Goal: Task Accomplishment & Management: Use online tool/utility

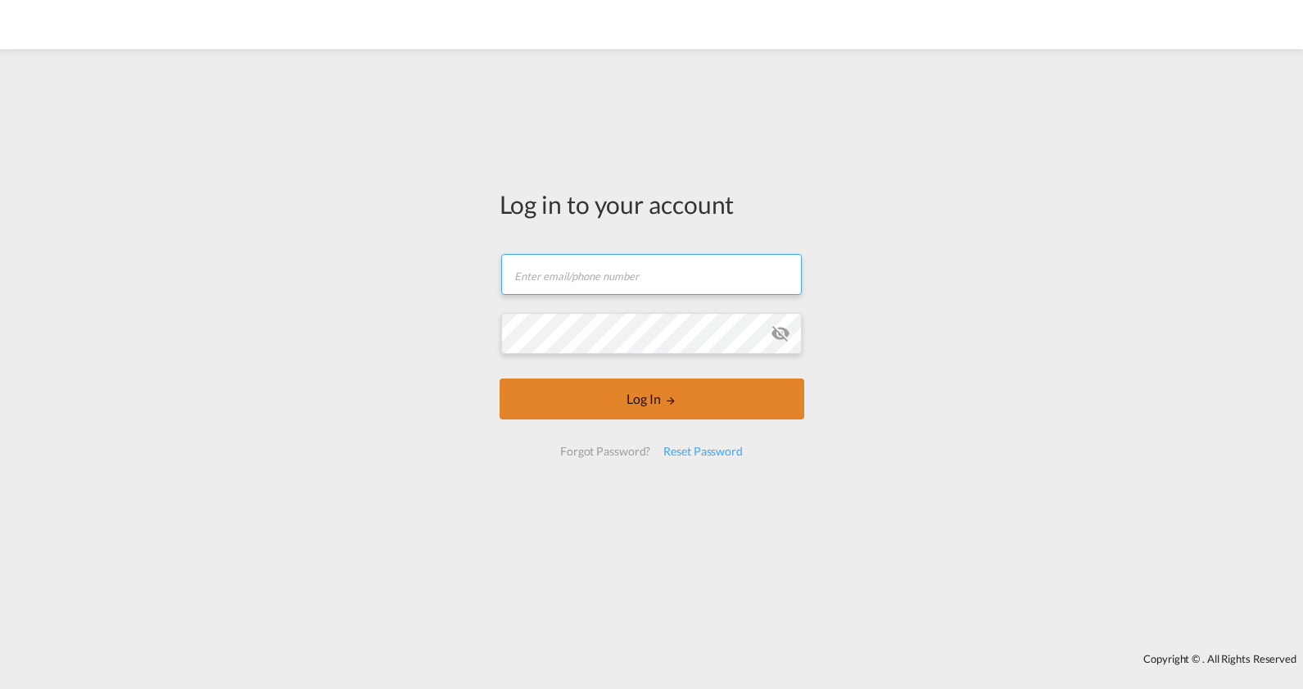
type input "[PERSON_NAME][EMAIL_ADDRESS][PERSON_NAME][DOMAIN_NAME]"
click at [608, 391] on button "Log In" at bounding box center [651, 398] width 305 height 41
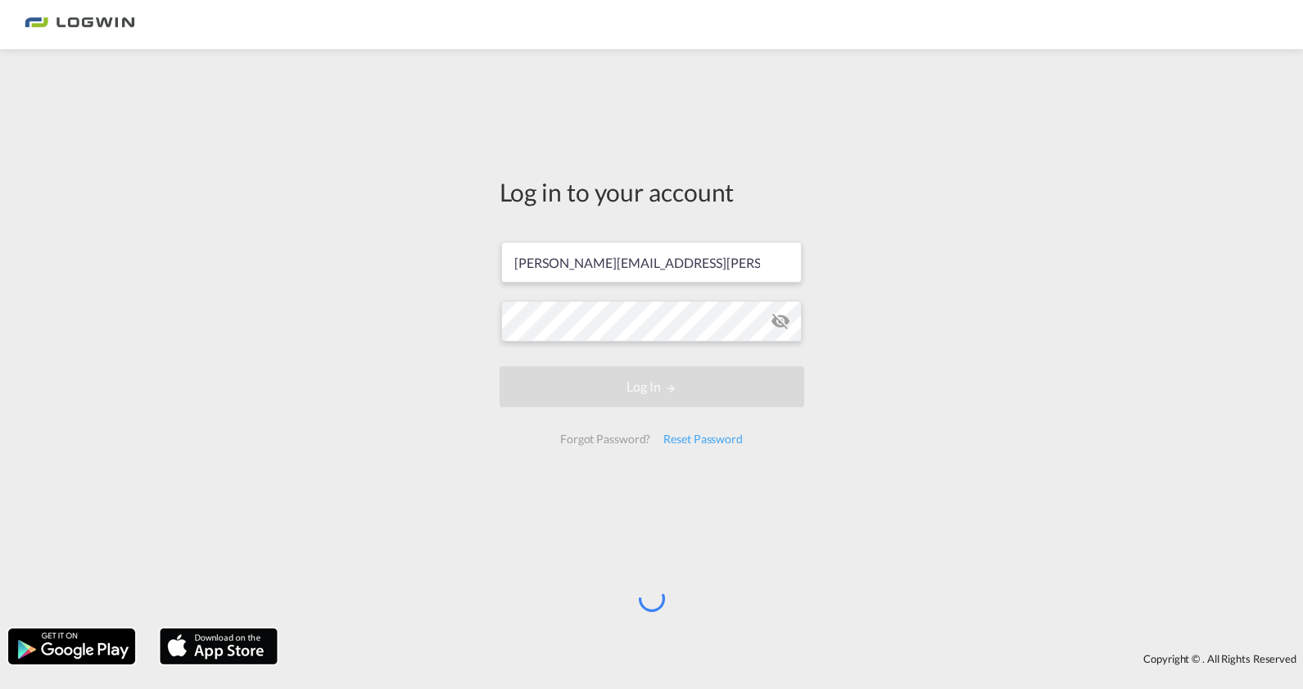
click at [391, 398] on div "Log in to your account [PERSON_NAME][EMAIL_ADDRESS][PERSON_NAME][DOMAIN_NAME] L…" at bounding box center [651, 338] width 1303 height 562
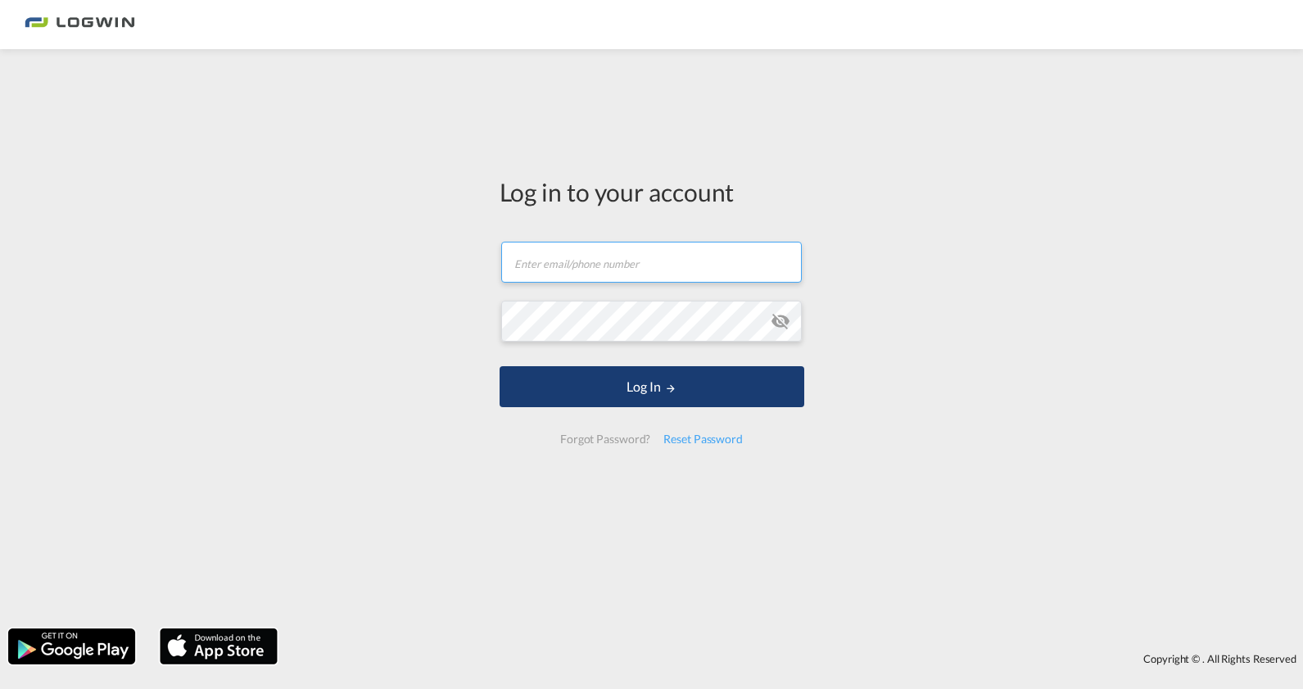
type input "[PERSON_NAME][EMAIL_ADDRESS][PERSON_NAME][DOMAIN_NAME]"
click at [553, 396] on button "Log In" at bounding box center [651, 386] width 305 height 41
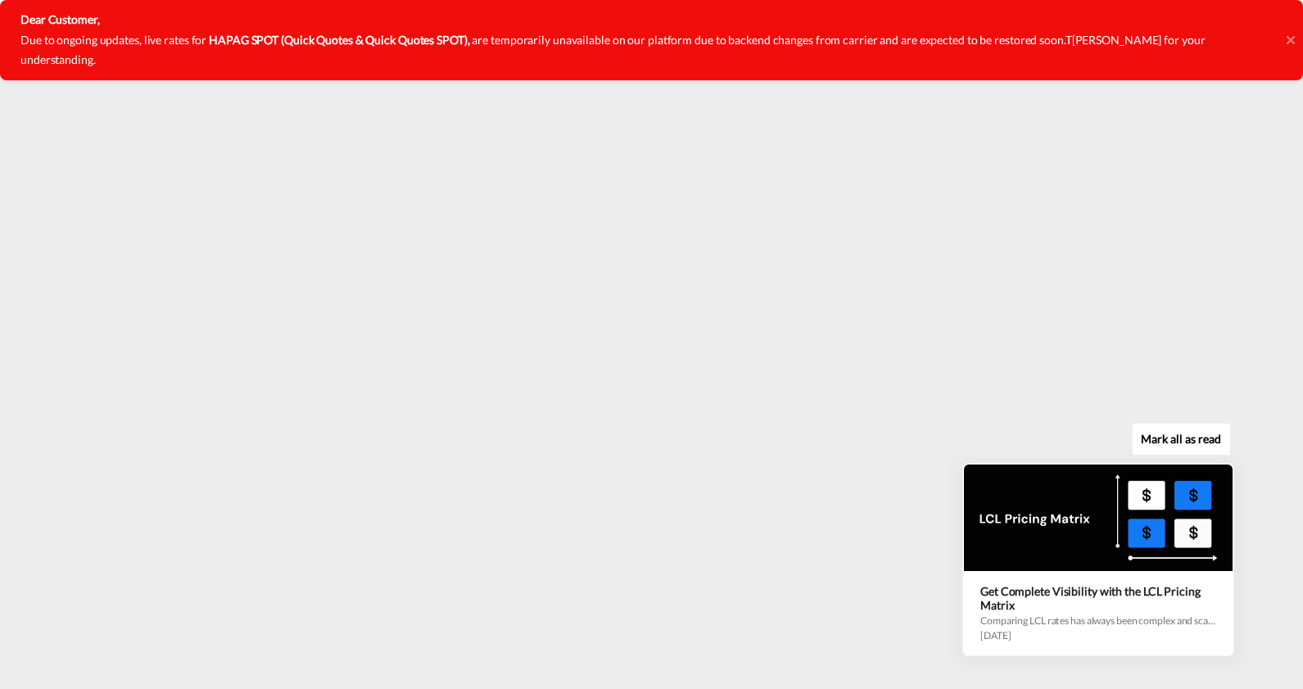
click at [955, 643] on div "Mark all as read Get Complete Visibility with the LCL Pricing Matrix Comparing …" at bounding box center [1102, 542] width 296 height 227
click at [1236, 463] on icon at bounding box center [1231, 464] width 11 height 11
